Goal: Ask a question: Seek information or help from site administrators or community

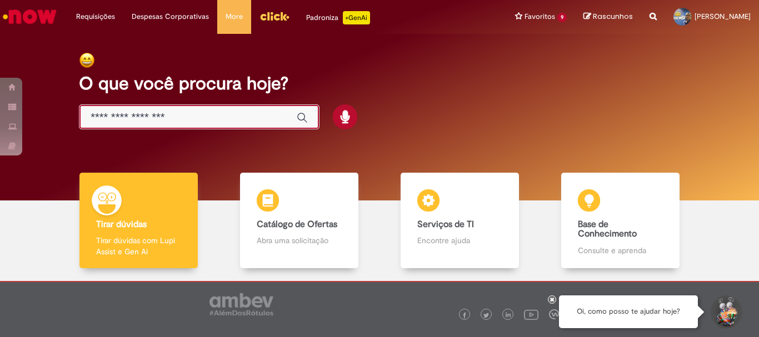
click at [208, 119] on input "Basta digitar aqui" at bounding box center [188, 117] width 195 height 13
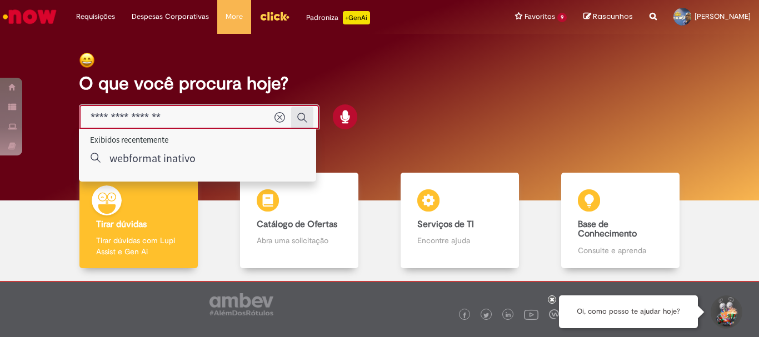
type input "**********"
click at [304, 119] on icon "Enviar pesquisa" at bounding box center [302, 117] width 11 height 11
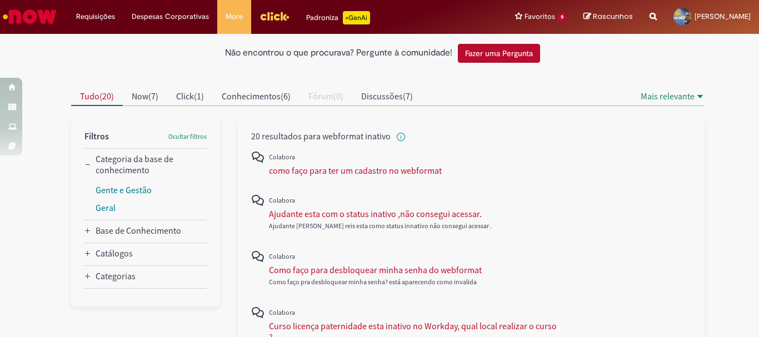
scroll to position [111, 0]
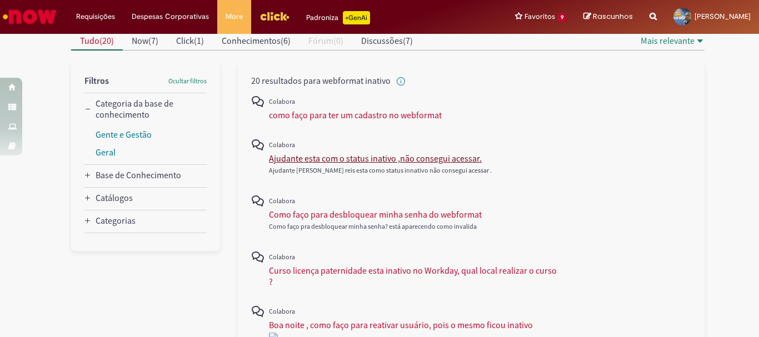
click at [360, 161] on div "Ajudante esta com o status inativo ,não consegui acessar." at bounding box center [375, 158] width 213 height 11
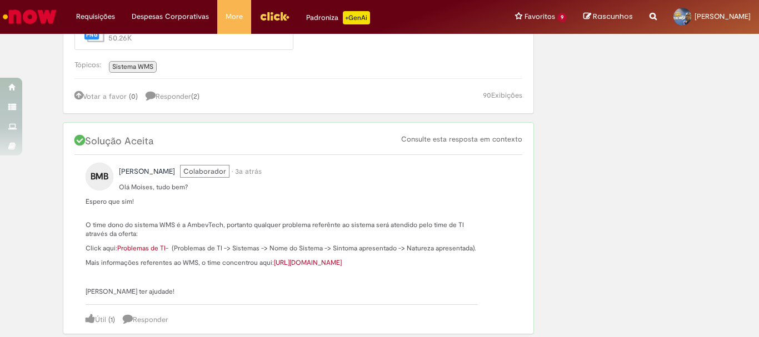
scroll to position [222, 0]
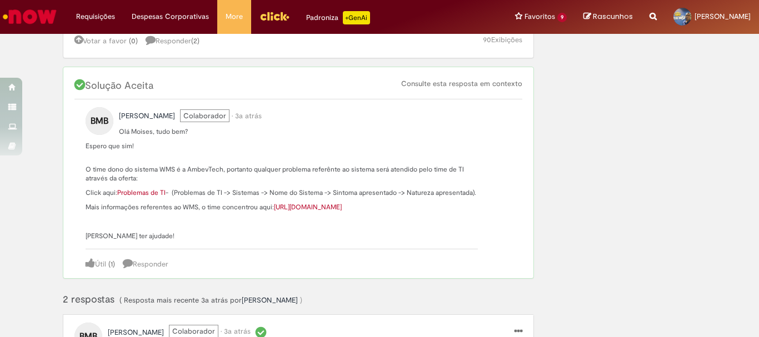
click at [135, 191] on link "Problemas de TI" at bounding box center [141, 192] width 48 height 9
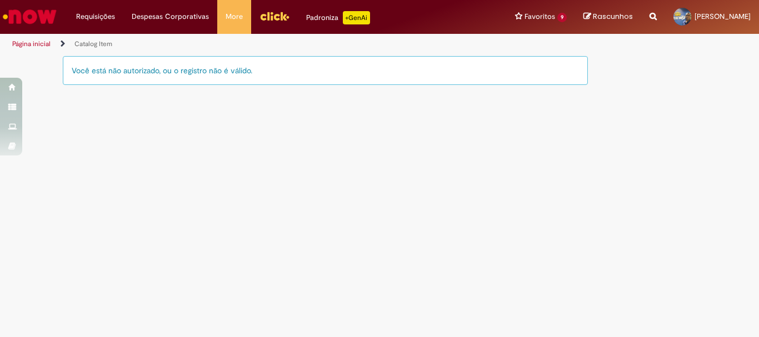
click at [32, 45] on link "Página inicial" at bounding box center [31, 43] width 38 height 9
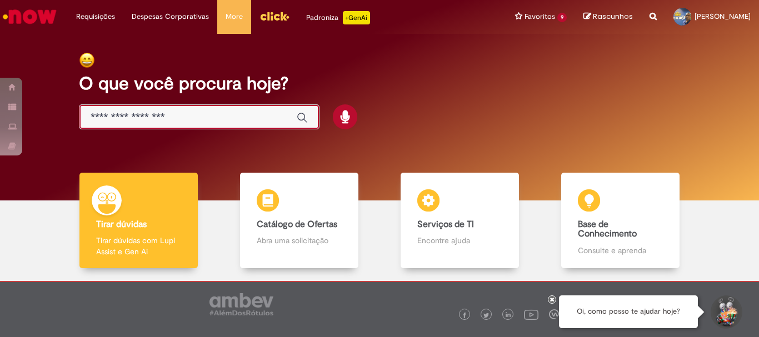
click at [179, 115] on input "Basta digitar aqui" at bounding box center [188, 117] width 195 height 13
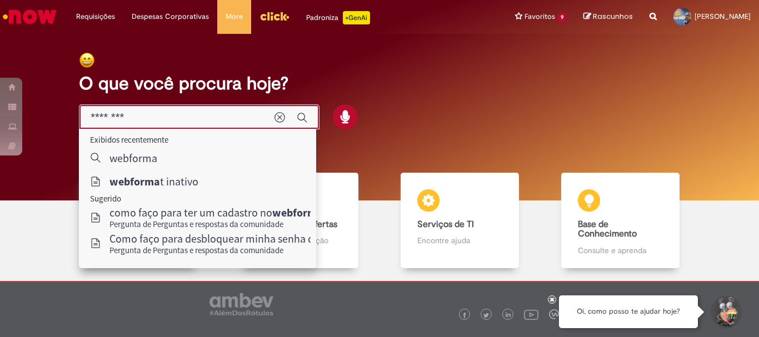
type input "*********"
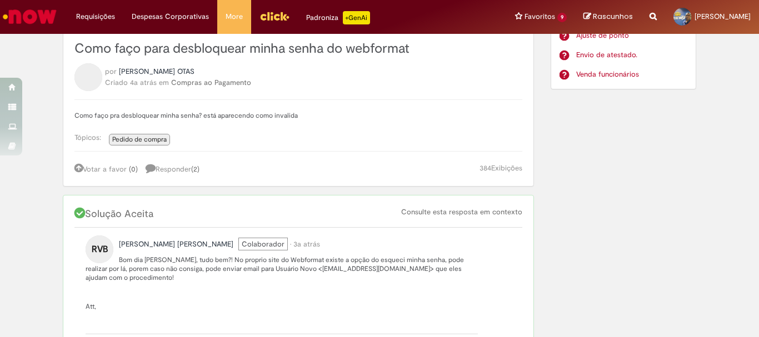
scroll to position [111, 0]
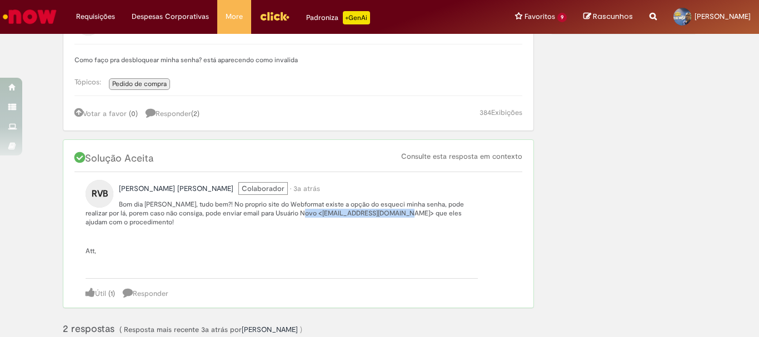
drag, startPoint x: 280, startPoint y: 213, endPoint x: 380, endPoint y: 218, distance: 100.6
click at [381, 218] on p "Bom dia [PERSON_NAME], tudo bem?! No proprio site do Webformat existe a opção d…" at bounding box center [282, 213] width 392 height 27
copy p "[EMAIL_ADDRESS][DOMAIN_NAME]"
